Goal: Task Accomplishment & Management: Use online tool/utility

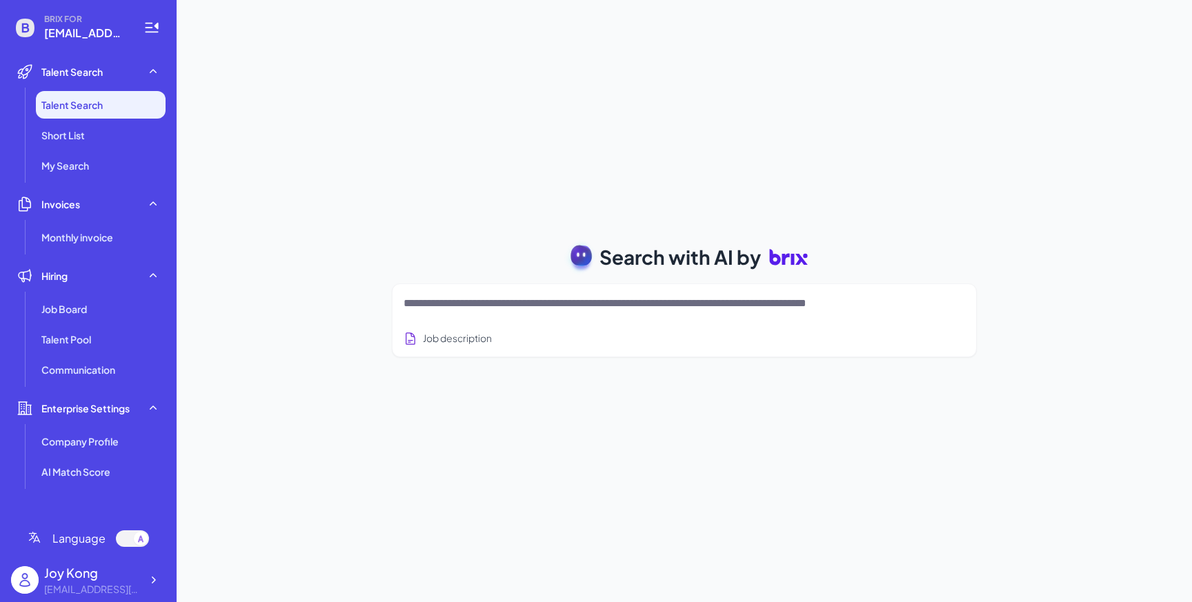
click at [466, 272] on div "Search with AI by" at bounding box center [684, 257] width 618 height 39
click at [137, 122] on li "Short List" at bounding box center [101, 135] width 130 height 28
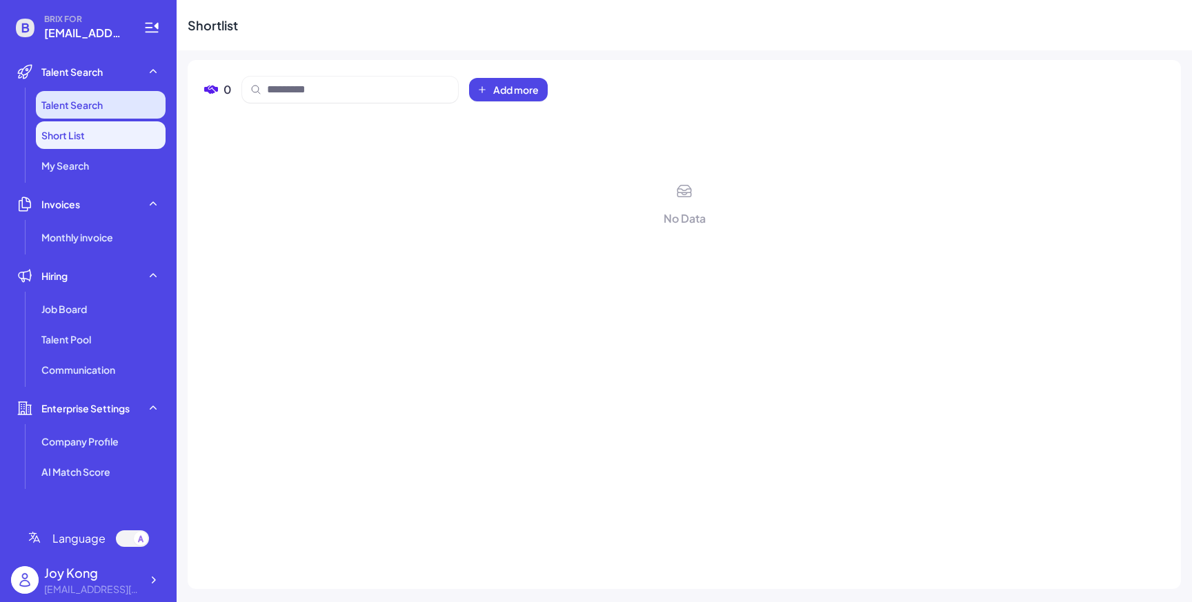
click at [135, 92] on li "Talent Search" at bounding box center [101, 105] width 130 height 28
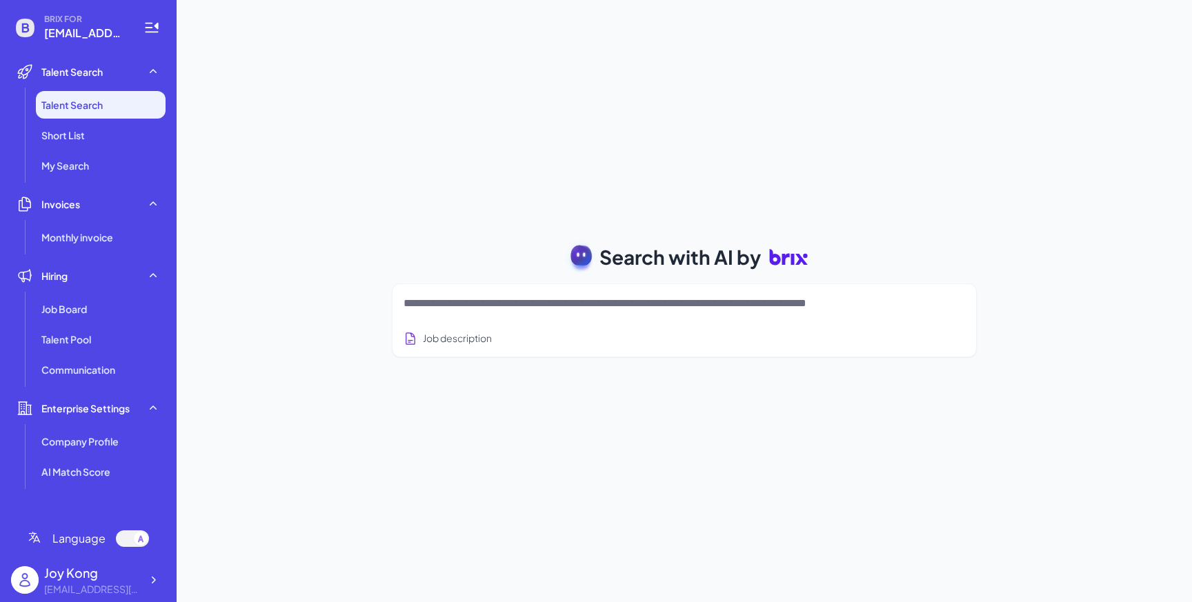
click at [290, 64] on div "Search with AI by Job description Job Titles Location Years of Experience Techn…" at bounding box center [684, 301] width 1015 height 602
click at [931, 306] on textarea at bounding box center [667, 303] width 528 height 17
click at [589, 255] on rect at bounding box center [581, 253] width 23 height 23
click at [585, 258] on rect at bounding box center [581, 253] width 23 height 23
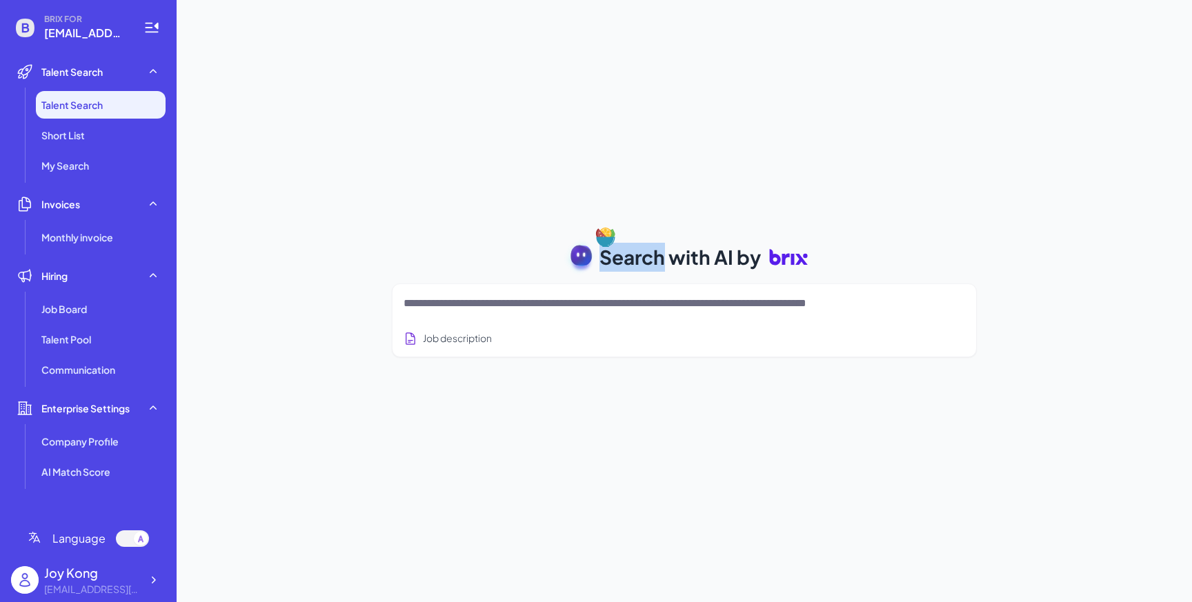
click at [618, 185] on div "Search with AI by Job description Job Titles Location Years of Experience Techn…" at bounding box center [684, 301] width 1015 height 602
click at [618, 263] on span "Search with AI by" at bounding box center [679, 257] width 161 height 29
click at [625, 205] on div "Search with AI by Job description Job Titles Location Years of Experience Techn…" at bounding box center [684, 301] width 1015 height 602
click at [452, 335] on button "Job description" at bounding box center [447, 339] width 88 height 26
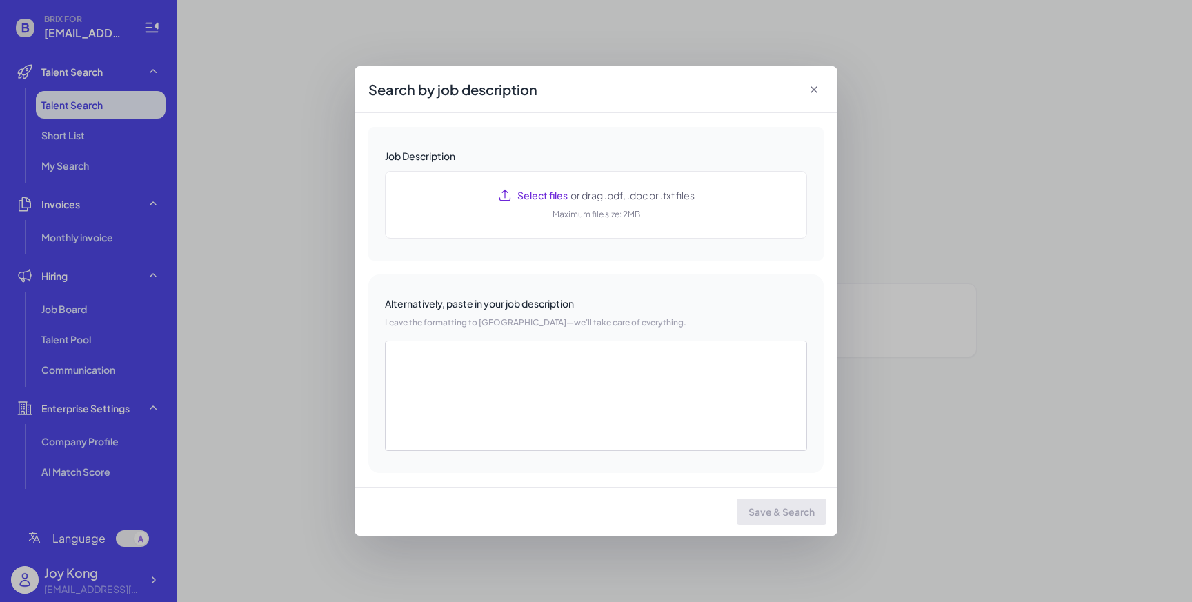
click at [816, 89] on icon at bounding box center [814, 90] width 14 height 14
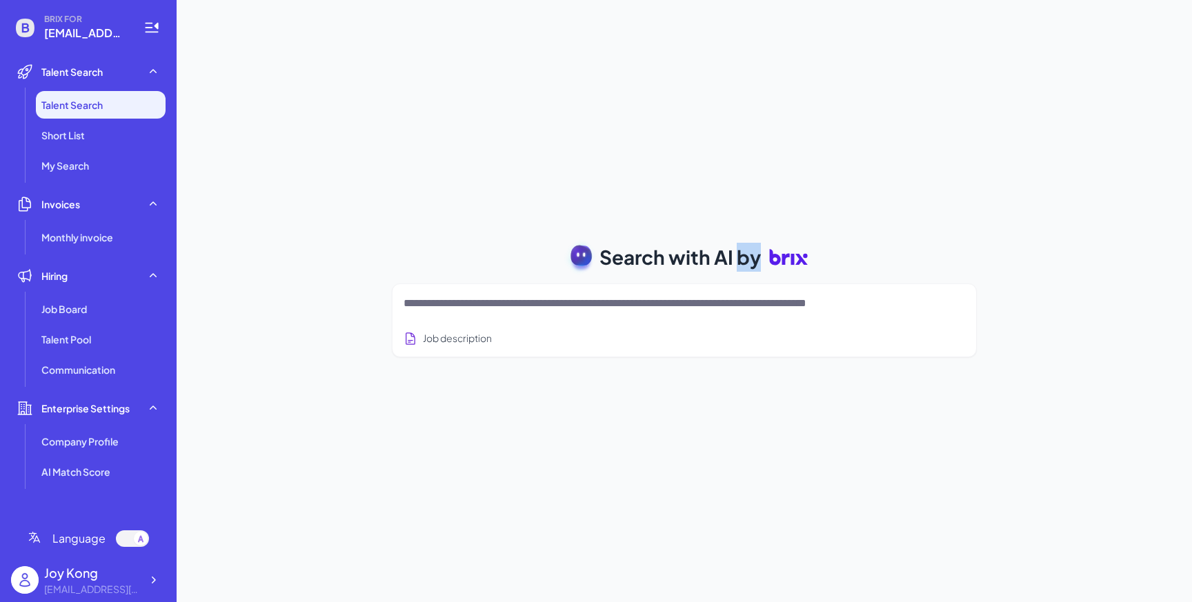
drag, startPoint x: 791, startPoint y: 251, endPoint x: 736, endPoint y: 270, distance: 58.5
click at [736, 270] on h1 "Search with AI by" at bounding box center [703, 257] width 208 height 39
click at [736, 270] on span "Search with AI by" at bounding box center [679, 257] width 161 height 29
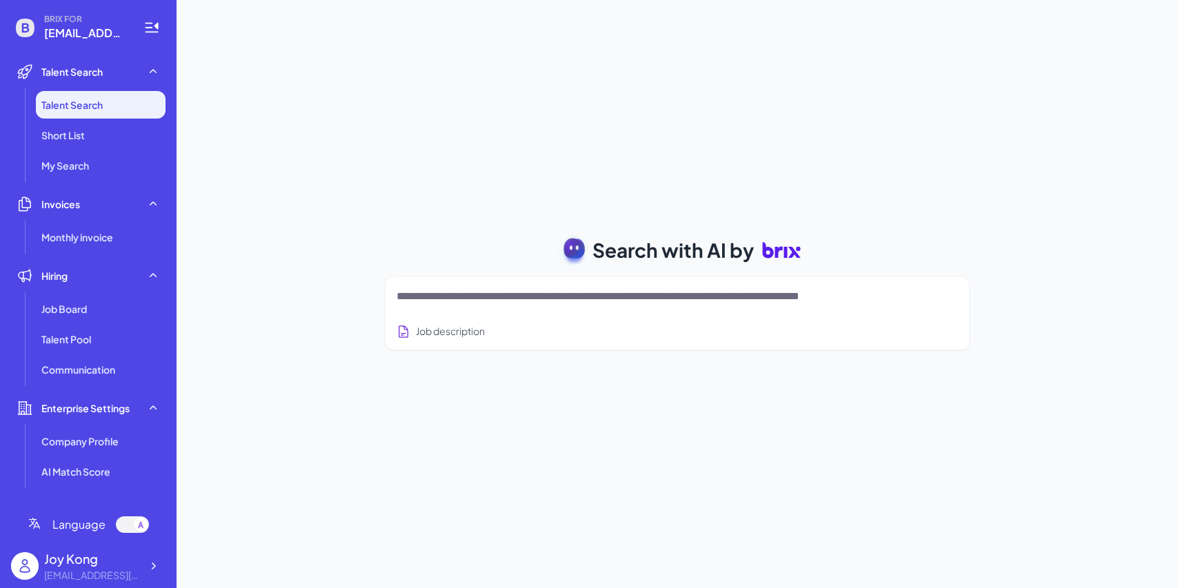
click at [532, 299] on textarea at bounding box center [661, 296] width 528 height 17
click at [565, 231] on icon at bounding box center [573, 250] width 39 height 39
click at [750, 294] on textarea at bounding box center [661, 296] width 528 height 17
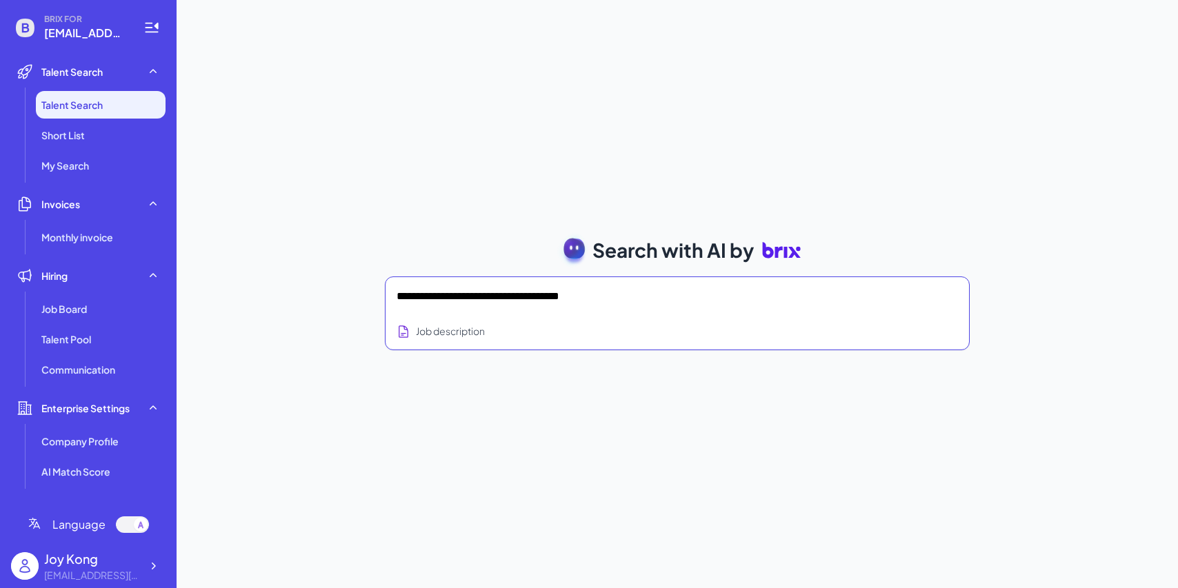
type textarea "**********"
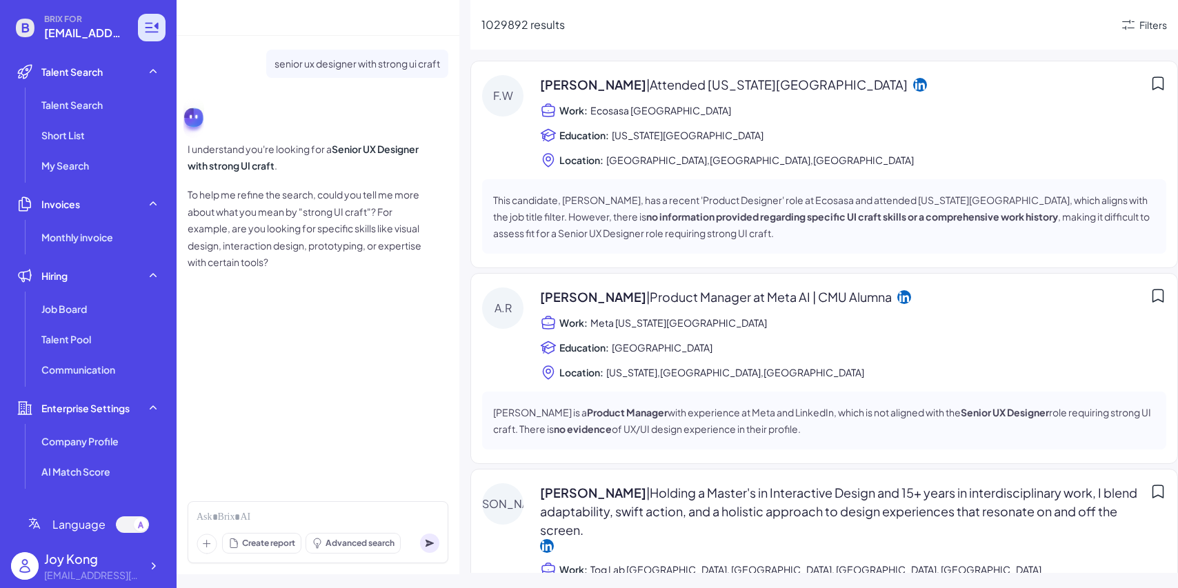
click at [156, 31] on icon at bounding box center [151, 27] width 17 height 17
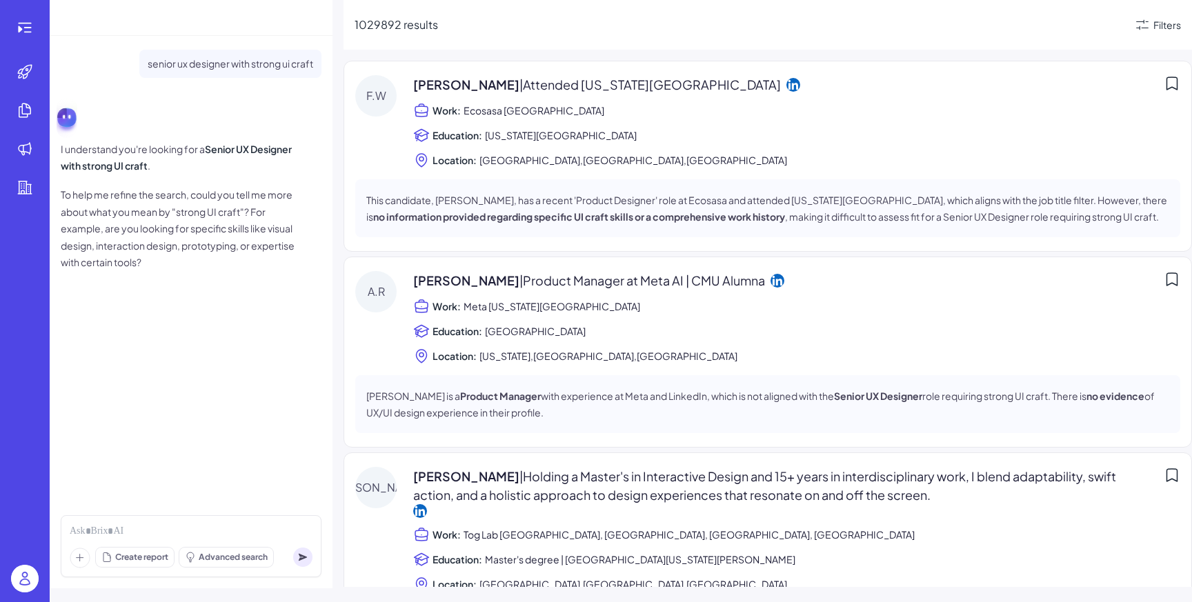
click at [166, 556] on span "Create report" at bounding box center [141, 557] width 53 height 12
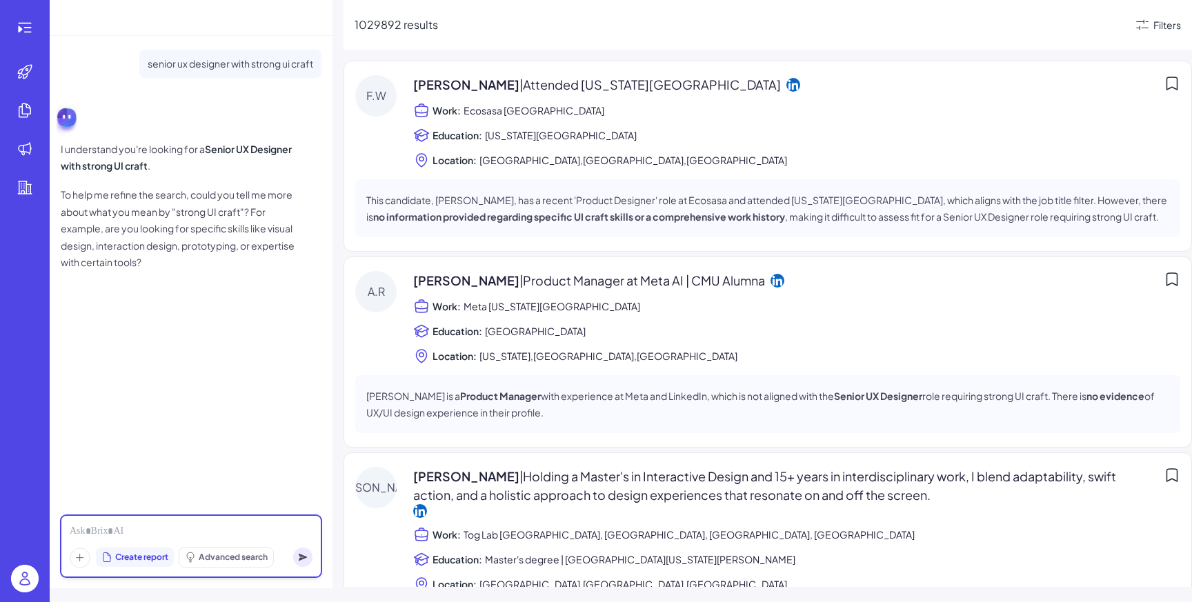
click at [268, 534] on div at bounding box center [191, 531] width 243 height 15
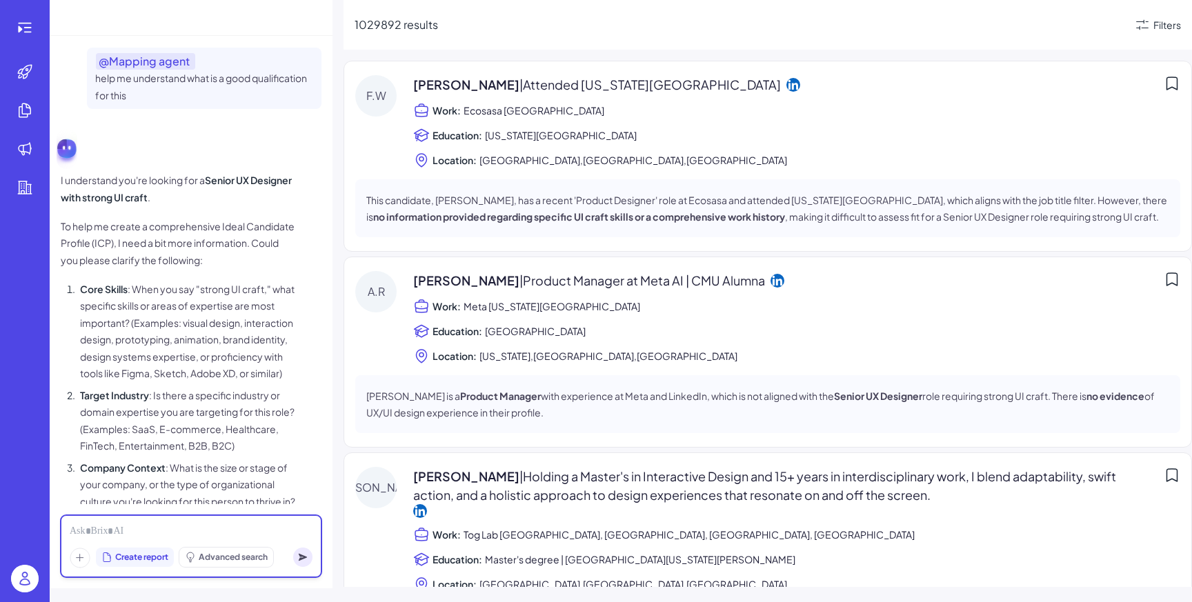
scroll to position [191, 0]
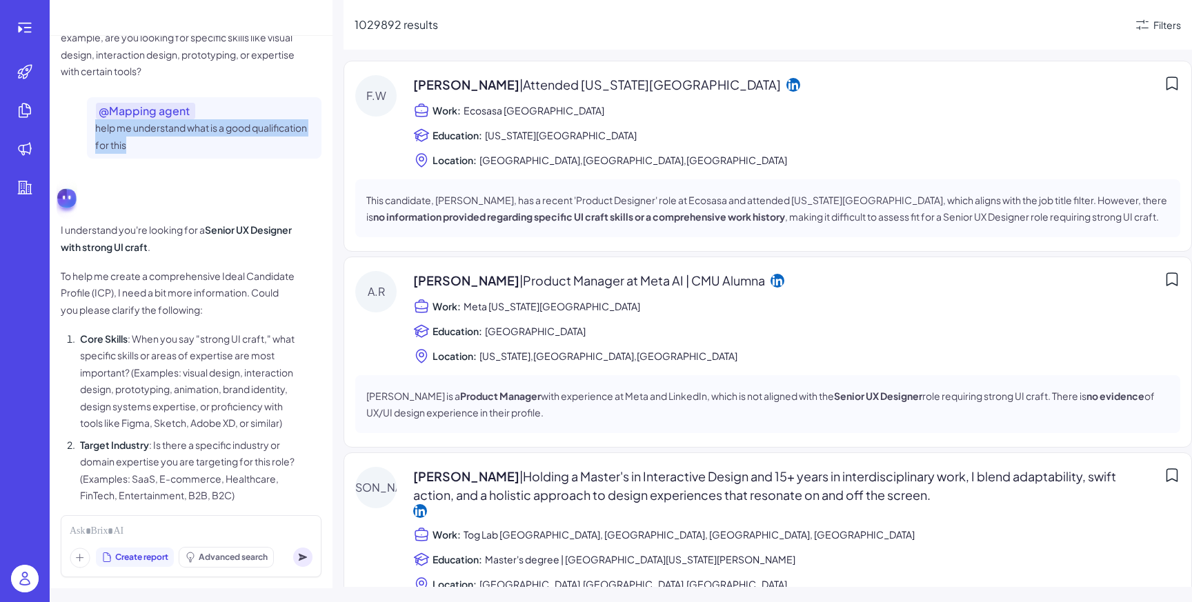
drag, startPoint x: 95, startPoint y: 127, endPoint x: 151, endPoint y: 146, distance: 59.1
click at [151, 146] on p "help me understand what is a good qualification for this" at bounding box center [204, 136] width 218 height 34
click at [153, 142] on p "help me understand what is a good qualification for this" at bounding box center [204, 136] width 218 height 34
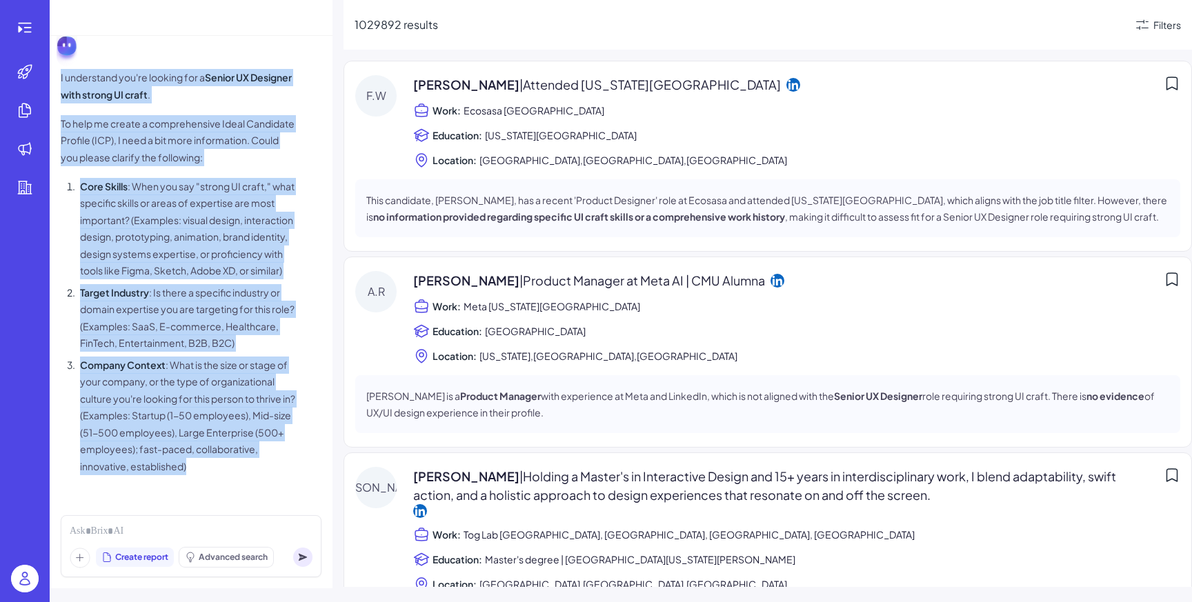
drag, startPoint x: 59, startPoint y: 58, endPoint x: 204, endPoint y: 469, distance: 435.8
click at [204, 469] on div "senior ux designer with strong ui craft I understand you're looking for a Senio…" at bounding box center [191, 270] width 283 height 468
click at [204, 469] on li "Company Context : What is the size or stage of your company, or the type of org…" at bounding box center [186, 416] width 219 height 119
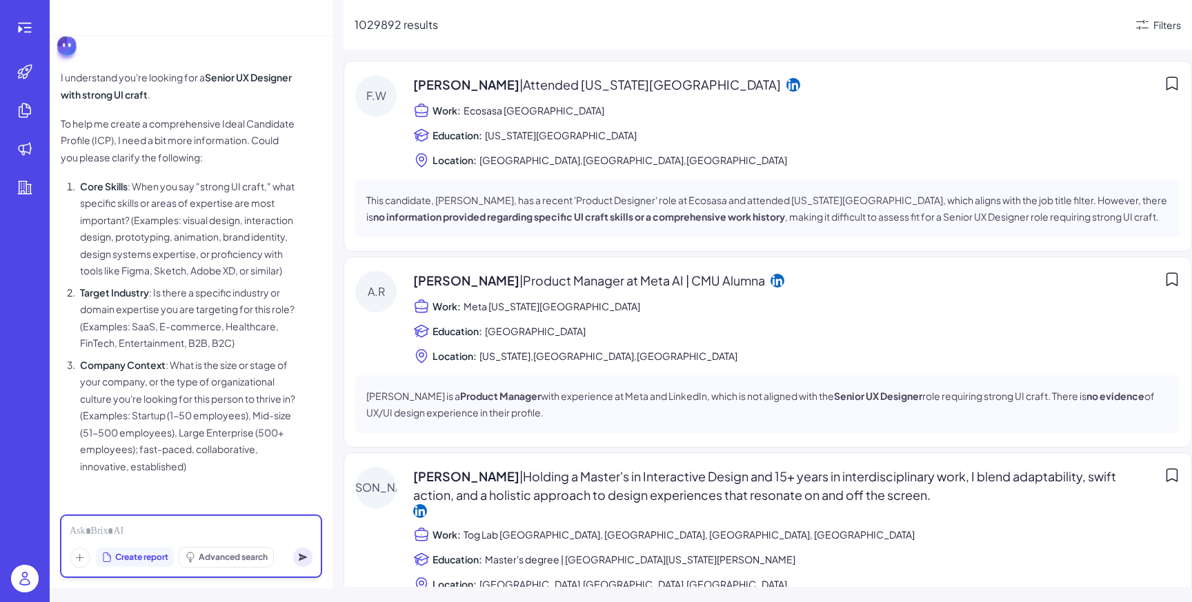
click at [190, 532] on div at bounding box center [191, 531] width 243 height 15
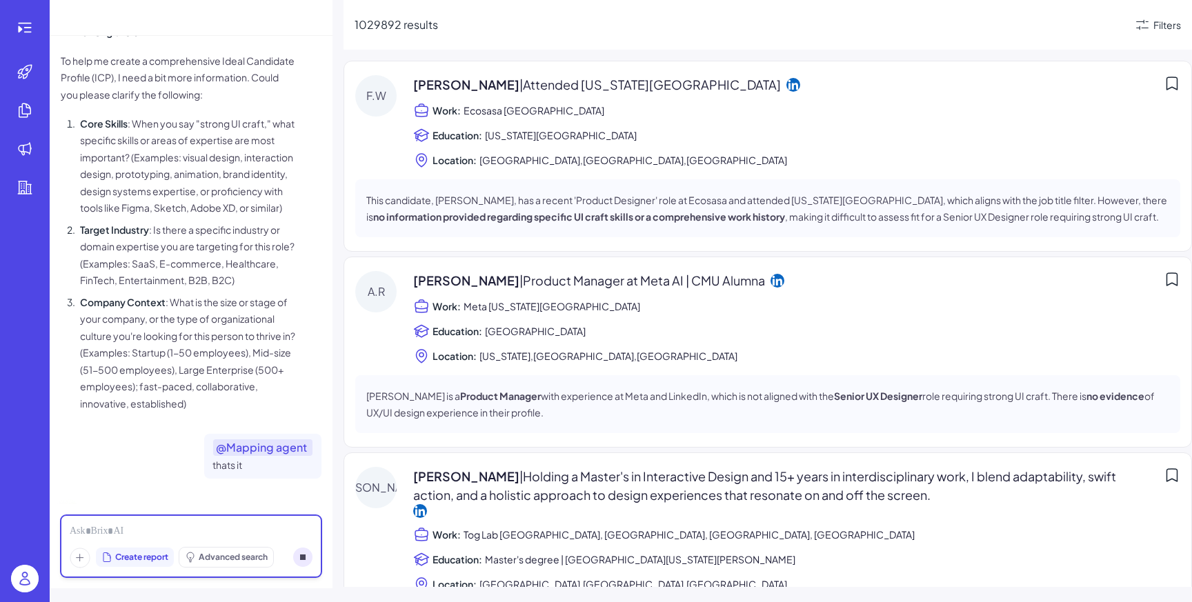
scroll to position [685, 0]
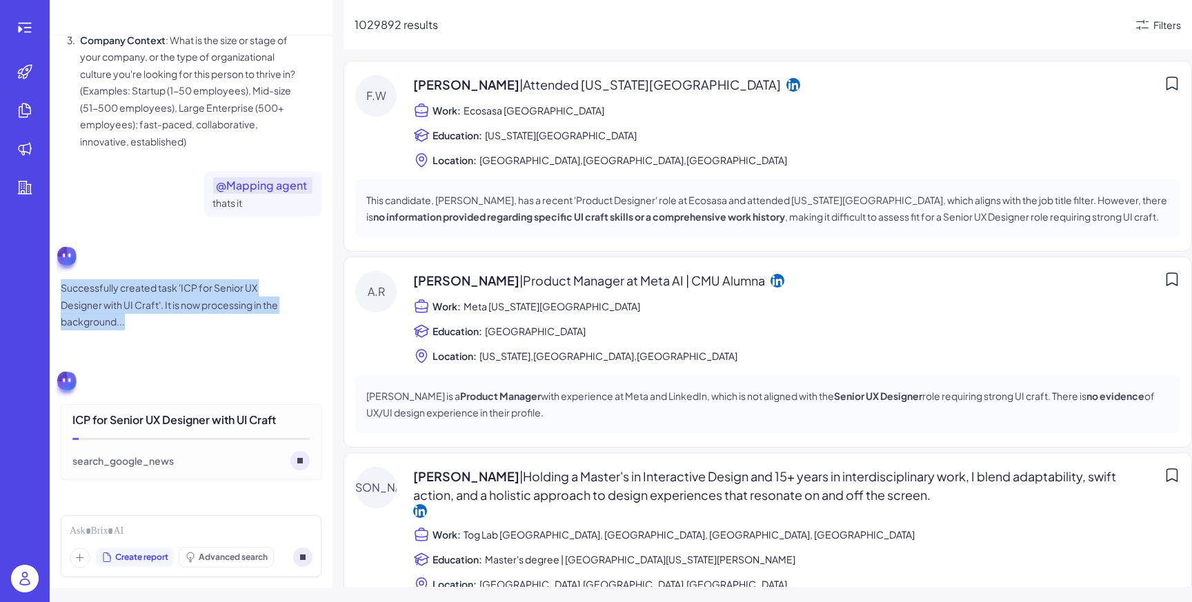
drag, startPoint x: 142, startPoint y: 330, endPoint x: 62, endPoint y: 290, distance: 89.4
click at [62, 290] on p "Successfully created task 'ICP for Senior UX Designer with UI Craft'. It is now…" at bounding box center [178, 304] width 234 height 51
click at [85, 292] on p "Successfully created task 'ICP for Senior UX Designer with UI Craft'. It is now…" at bounding box center [178, 304] width 234 height 51
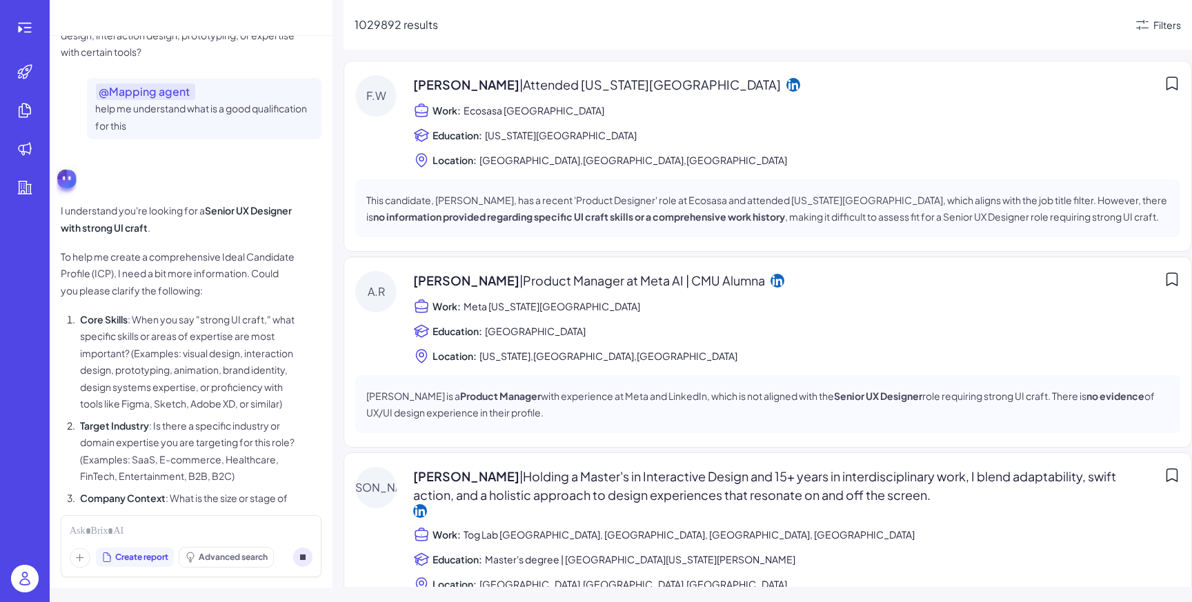
scroll to position [0, 0]
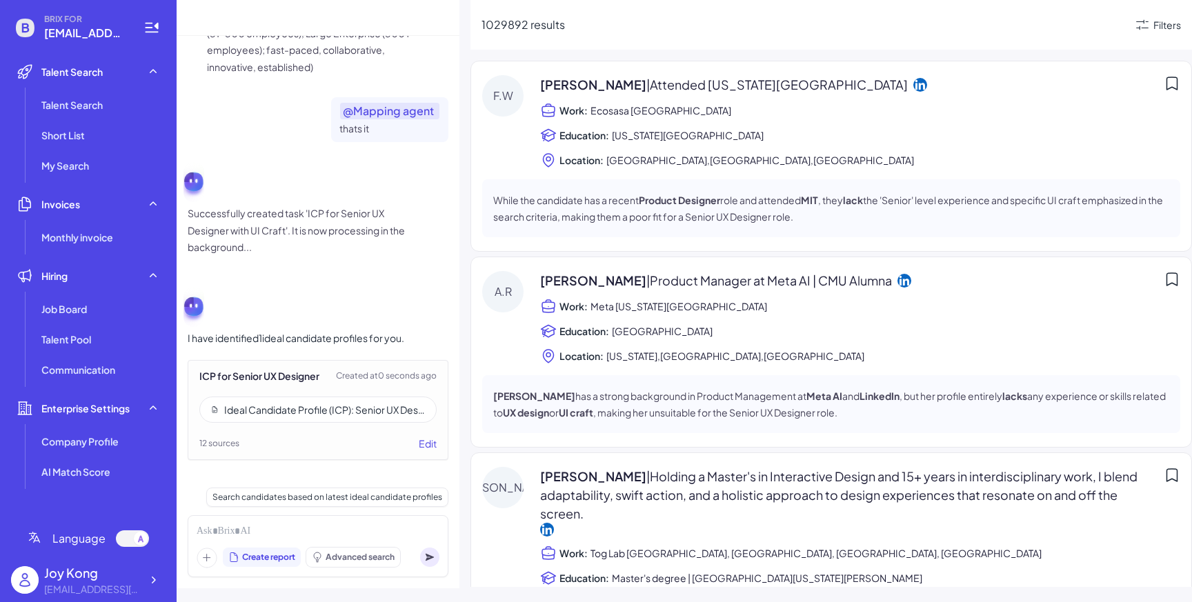
scroll to position [760, 0]
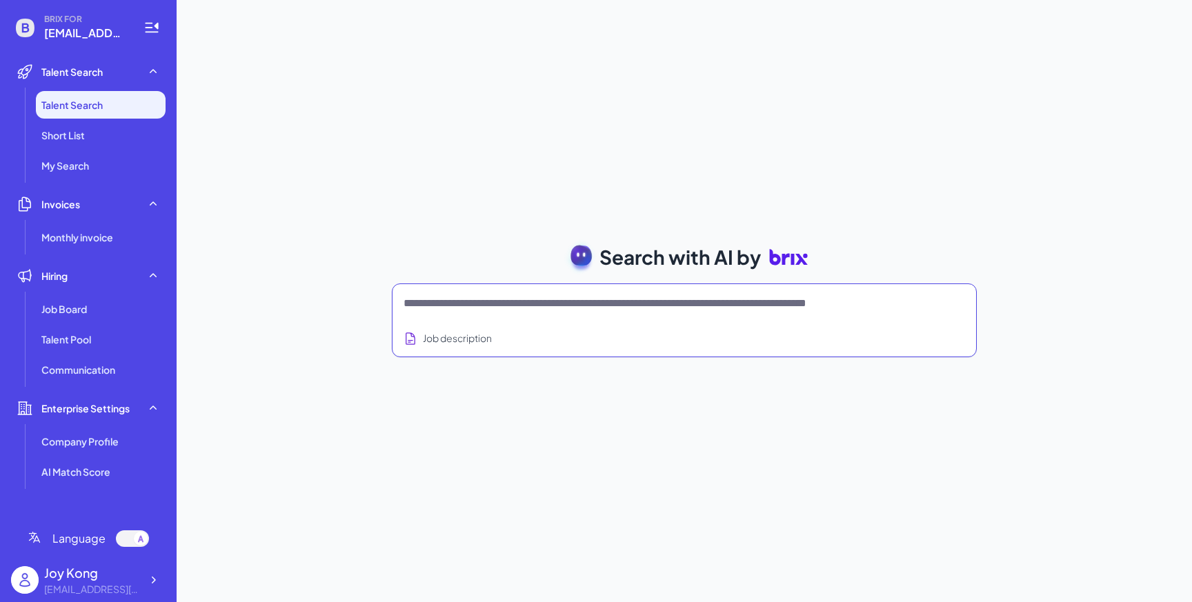
click at [645, 306] on textarea at bounding box center [667, 303] width 528 height 17
click at [562, 166] on div "Search with AI by Job description Full-stack engineer from Waterloo, currently …" at bounding box center [684, 301] width 1015 height 602
click at [473, 301] on textarea at bounding box center [667, 303] width 528 height 17
click at [529, 304] on textarea at bounding box center [667, 303] width 528 height 17
click at [544, 223] on div "Search with AI by Job description Job Titles Location Years of Experience Techn…" at bounding box center [684, 301] width 1015 height 602
